Goal: Information Seeking & Learning: Check status

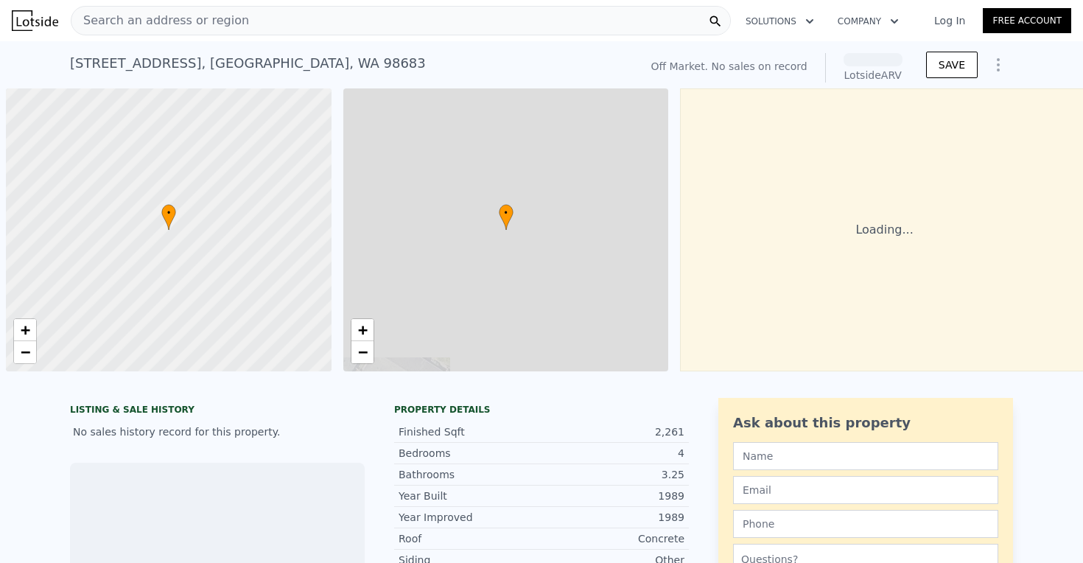
scroll to position [0, 6]
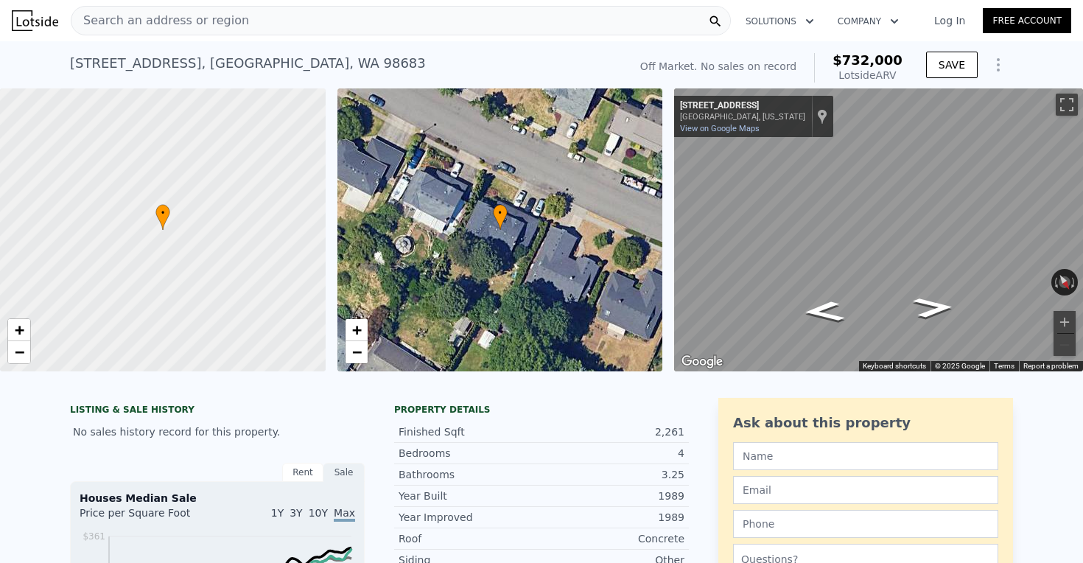
click at [433, 23] on div "Search an address or region" at bounding box center [401, 20] width 660 height 29
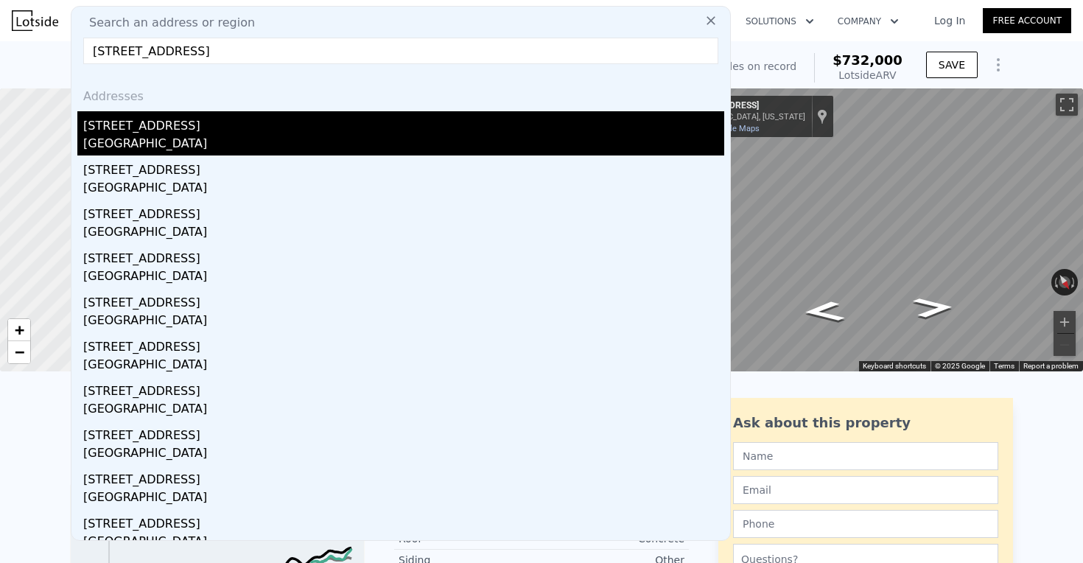
type input "[STREET_ADDRESS]"
click at [206, 125] on div "[STREET_ADDRESS]" at bounding box center [403, 123] width 641 height 24
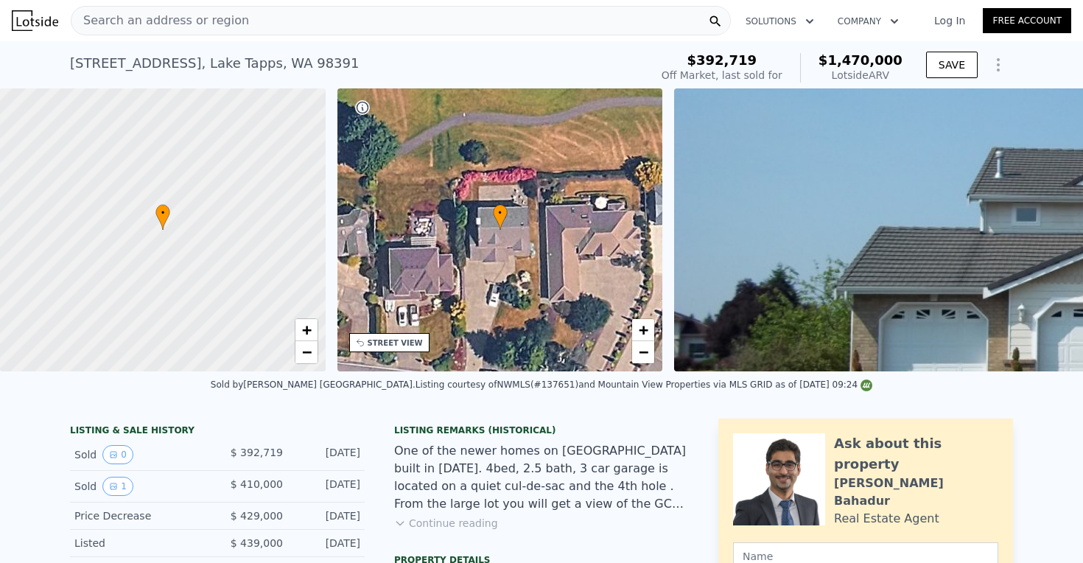
click at [445, 19] on div "Search an address or region" at bounding box center [401, 20] width 660 height 29
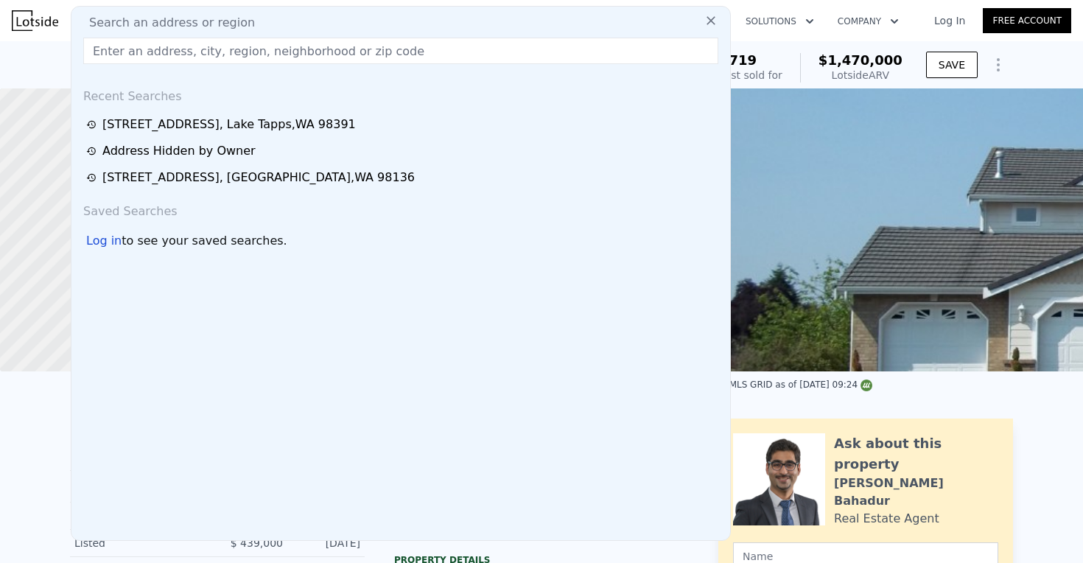
type input "[STREET_ADDRESS]"
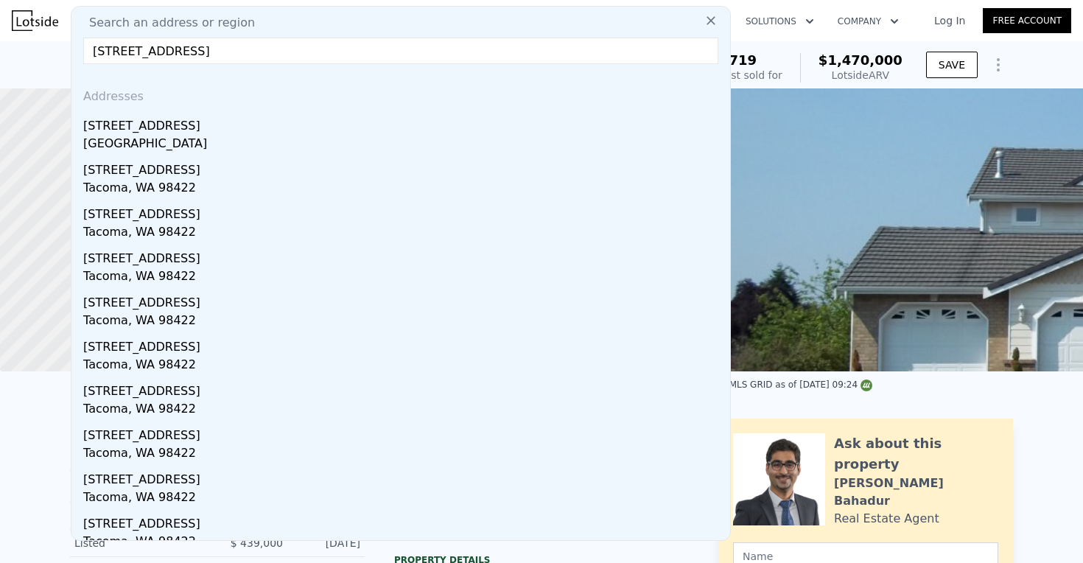
click at [219, 139] on div "[GEOGRAPHIC_DATA]" at bounding box center [403, 145] width 641 height 21
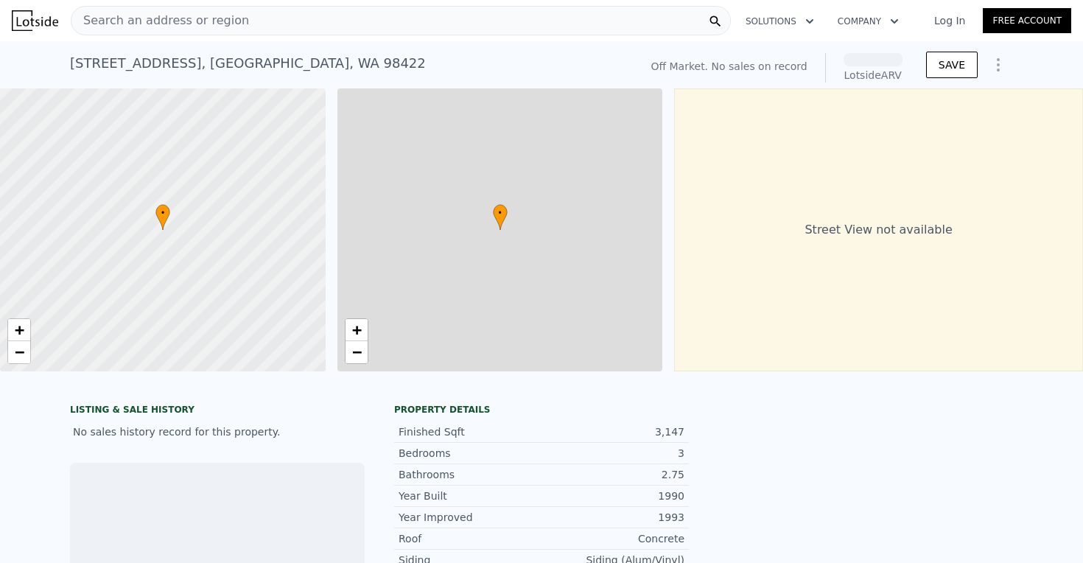
click at [194, 131] on div at bounding box center [163, 230] width 390 height 340
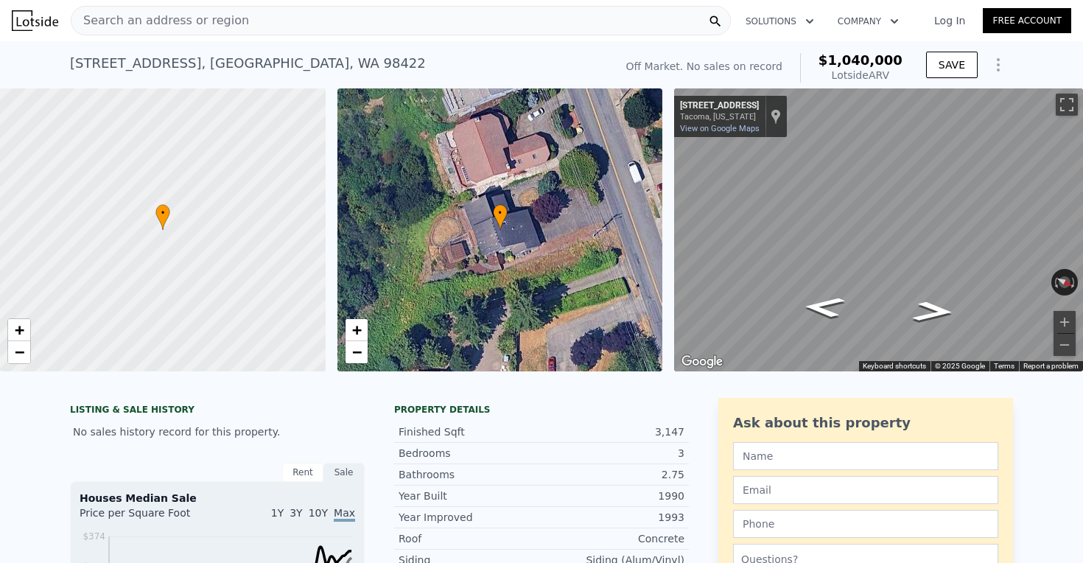
click at [545, 16] on div "Search an address or region" at bounding box center [401, 20] width 660 height 29
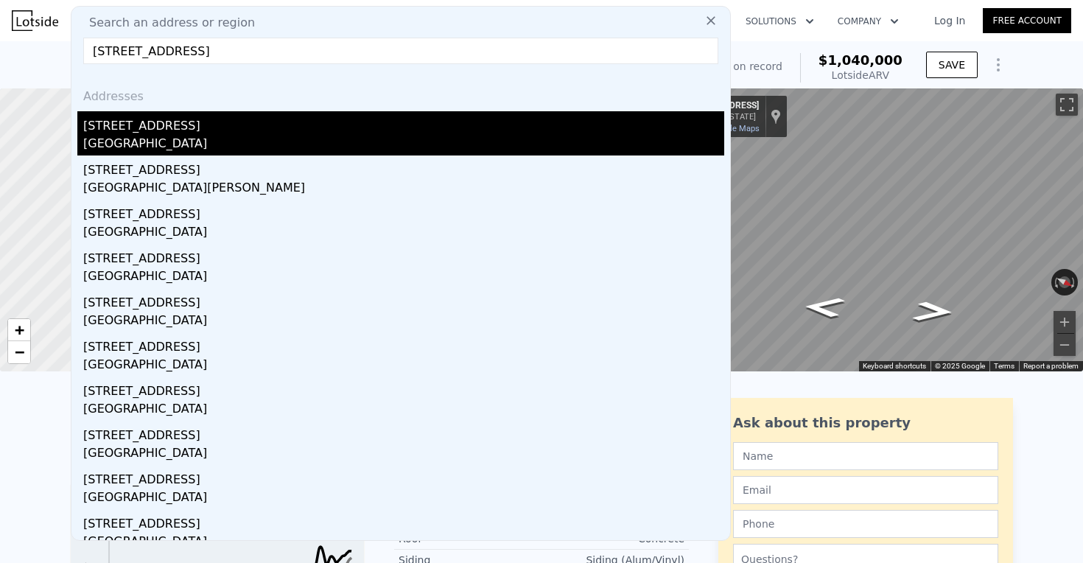
type input "[STREET_ADDRESS]"
click at [263, 129] on div "[STREET_ADDRESS]" at bounding box center [403, 123] width 641 height 24
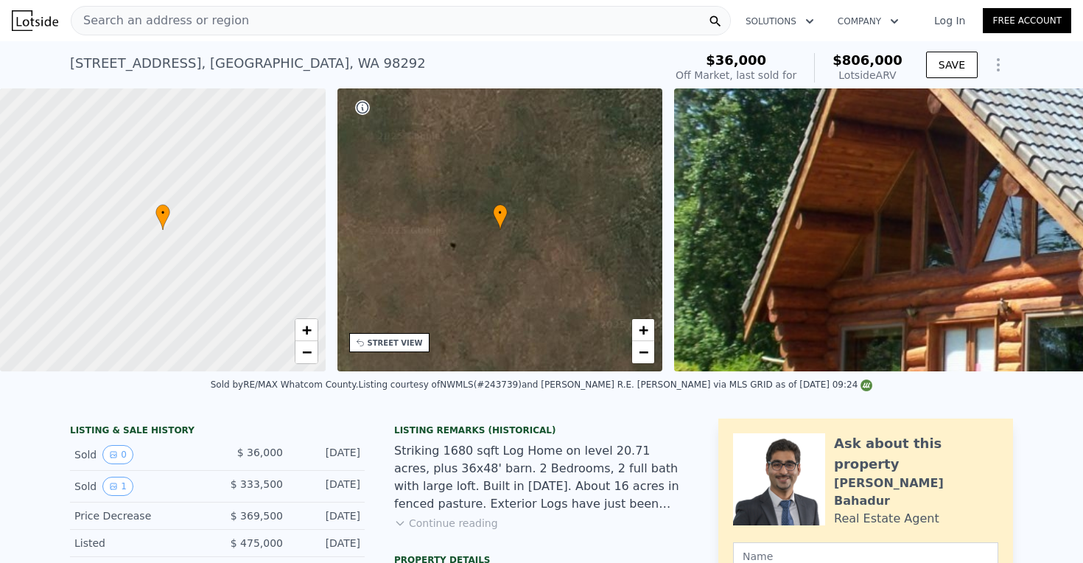
click at [308, 1] on nav "Search an address or region Solutions Company Open main menu Log In Free Account" at bounding box center [541, 20] width 1083 height 41
click at [510, 18] on div "Search an address or region" at bounding box center [401, 20] width 660 height 29
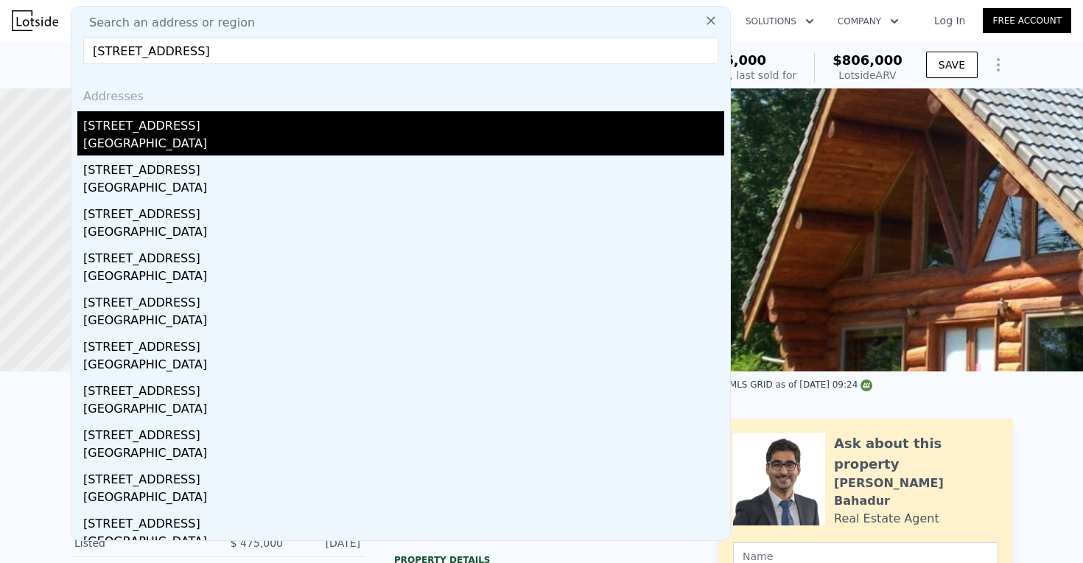
type input "[STREET_ADDRESS]"
click at [168, 137] on div "[GEOGRAPHIC_DATA]" at bounding box center [403, 145] width 641 height 21
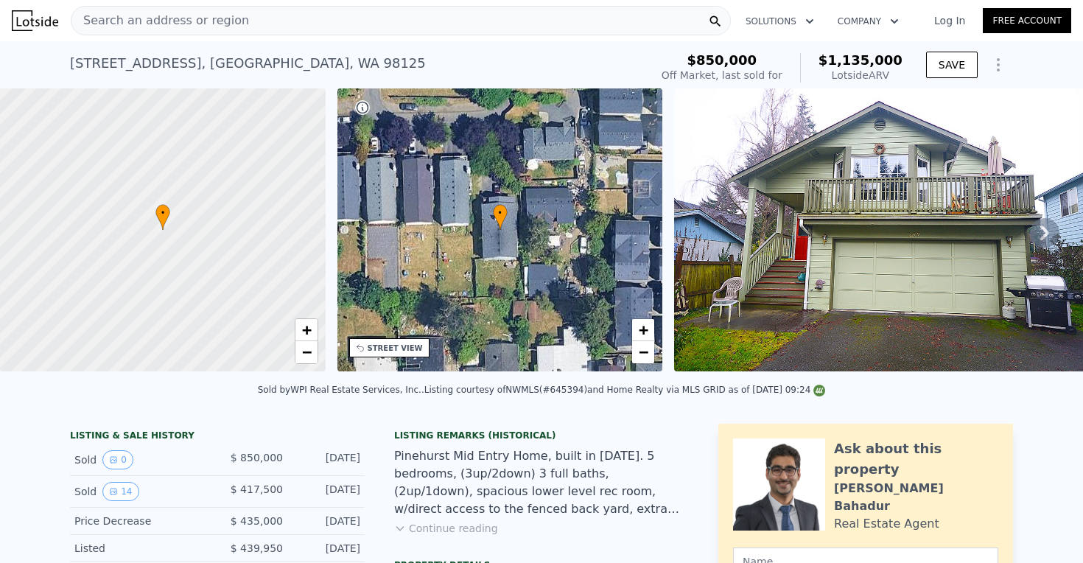
click at [622, 15] on div "Search an address or region" at bounding box center [401, 20] width 660 height 29
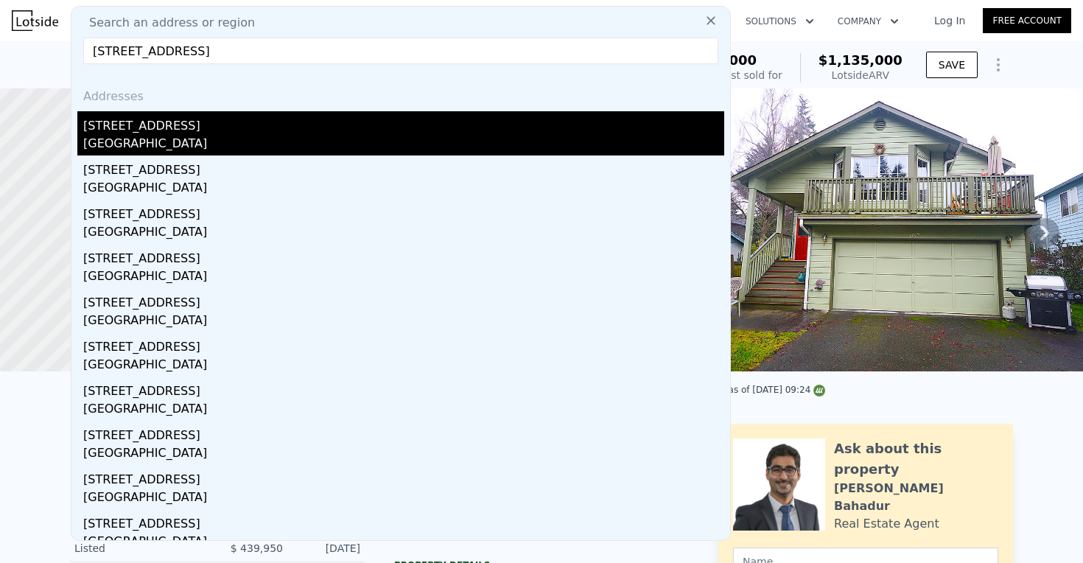
type input "[STREET_ADDRESS]"
click at [273, 136] on div "[GEOGRAPHIC_DATA]" at bounding box center [403, 145] width 641 height 21
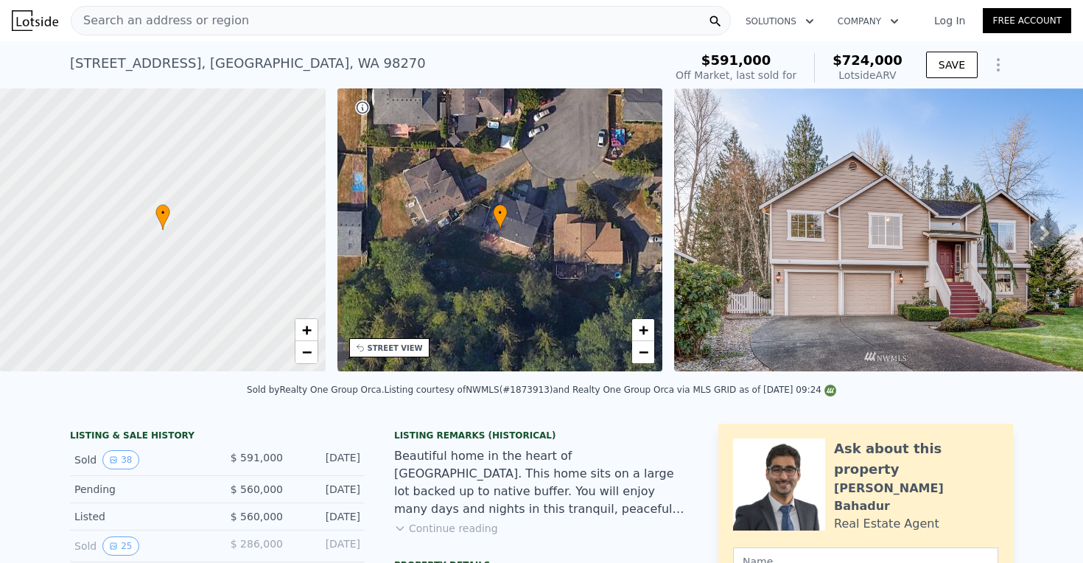
click at [365, 25] on div "Search an address or region" at bounding box center [401, 20] width 660 height 29
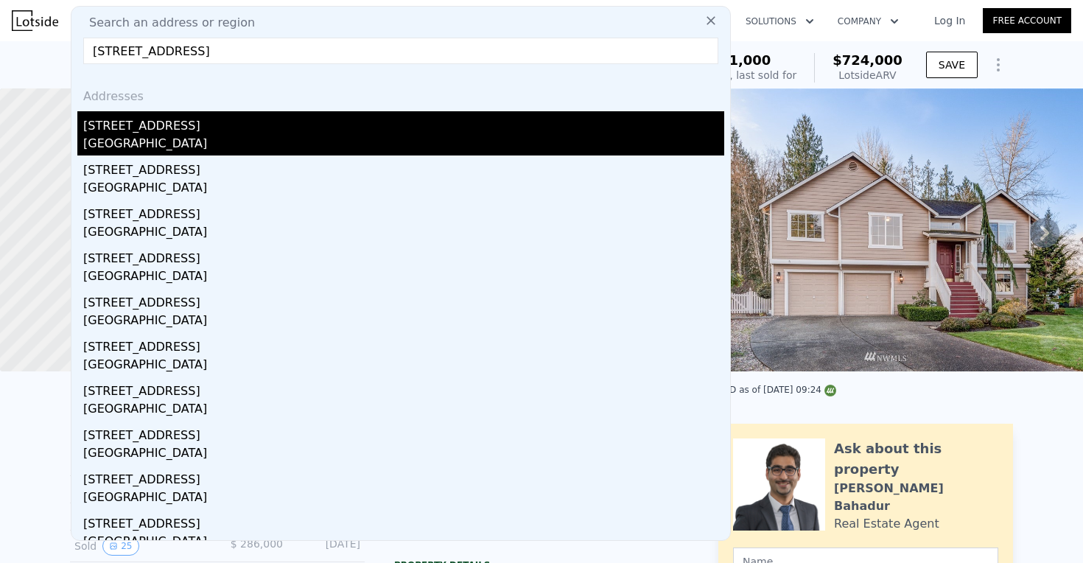
type input "[STREET_ADDRESS]"
click at [239, 136] on div "[GEOGRAPHIC_DATA]" at bounding box center [403, 145] width 641 height 21
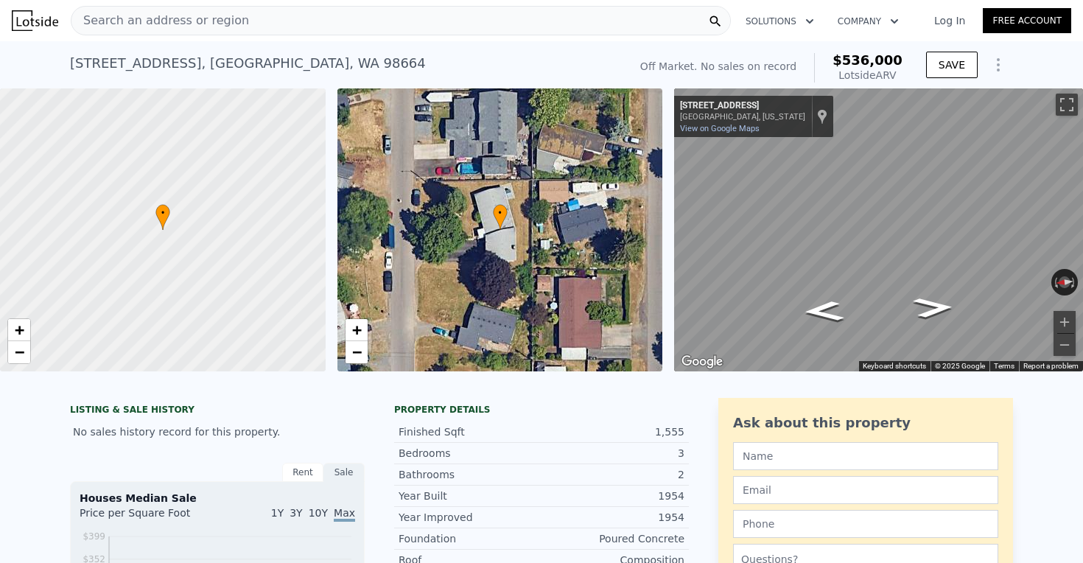
click at [487, 21] on div "Search an address or region" at bounding box center [401, 20] width 660 height 29
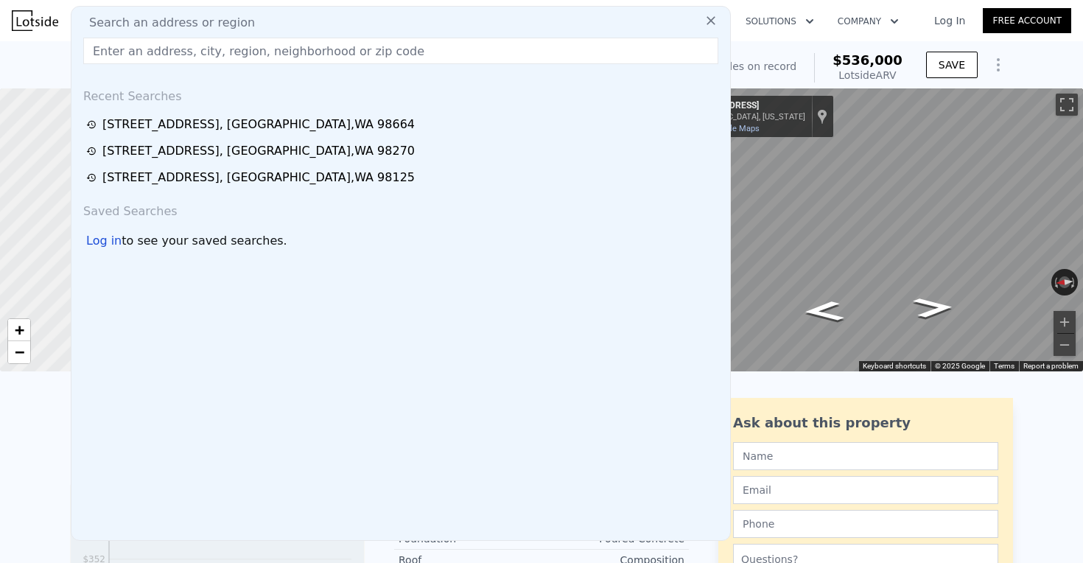
type input "[STREET_ADDRESS]"
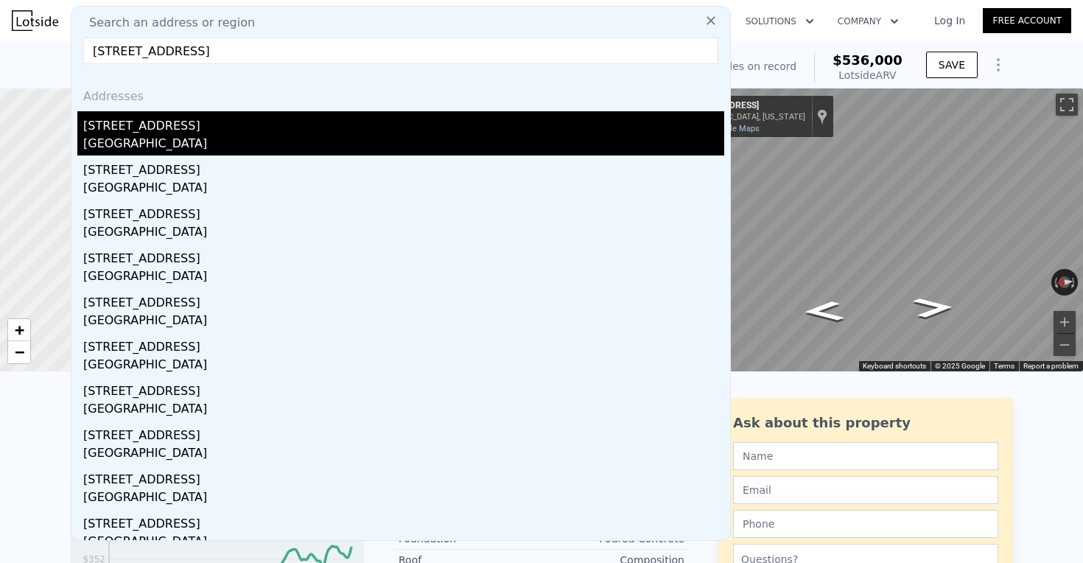
click at [268, 122] on div "[STREET_ADDRESS]" at bounding box center [403, 123] width 641 height 24
